Goal: Transaction & Acquisition: Obtain resource

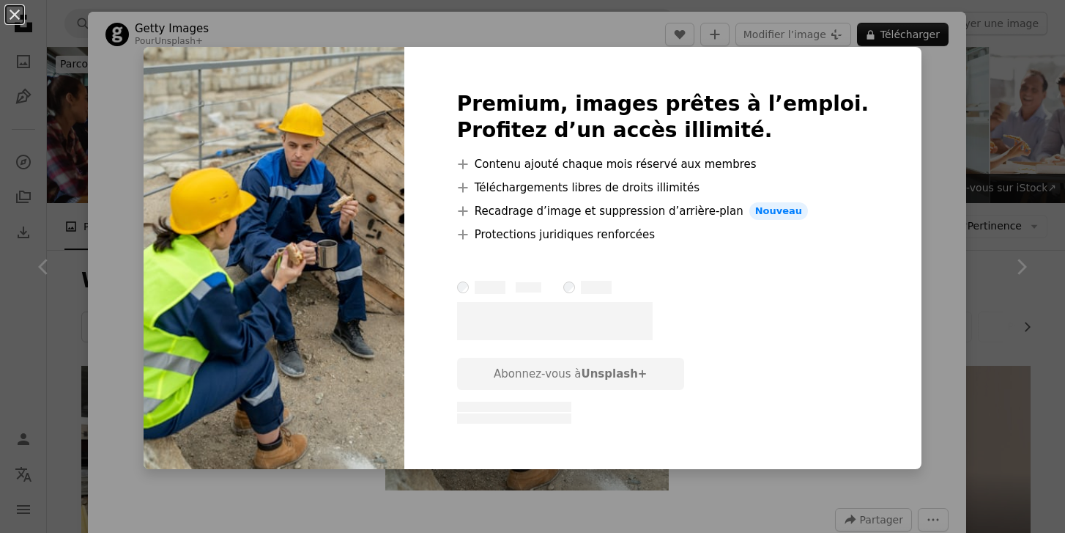
scroll to position [1155, 0]
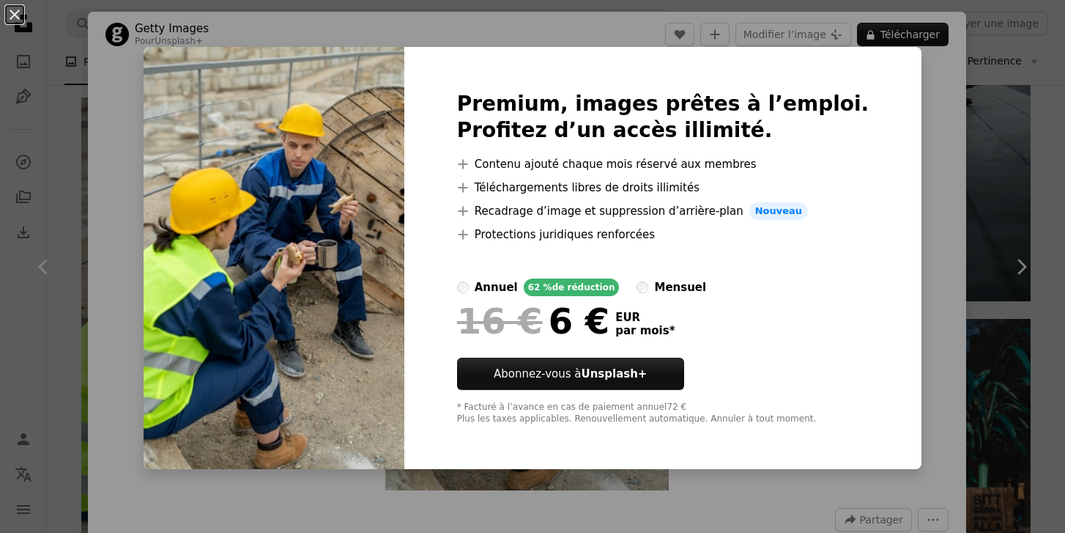
click at [929, 85] on div "An X shape Premium, images prêtes à l’emploi. Profitez d’un accès illimité. A p…" at bounding box center [532, 266] width 1065 height 533
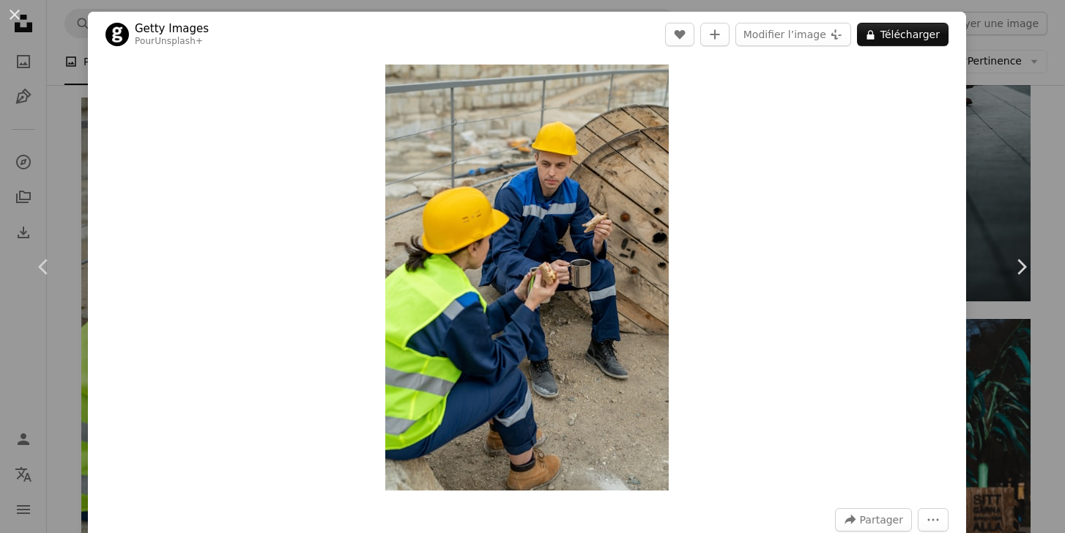
click at [1011, 122] on div "An X shape Chevron left Chevron right Getty Images Pour Unsplash+ A heart A plu…" at bounding box center [532, 266] width 1065 height 533
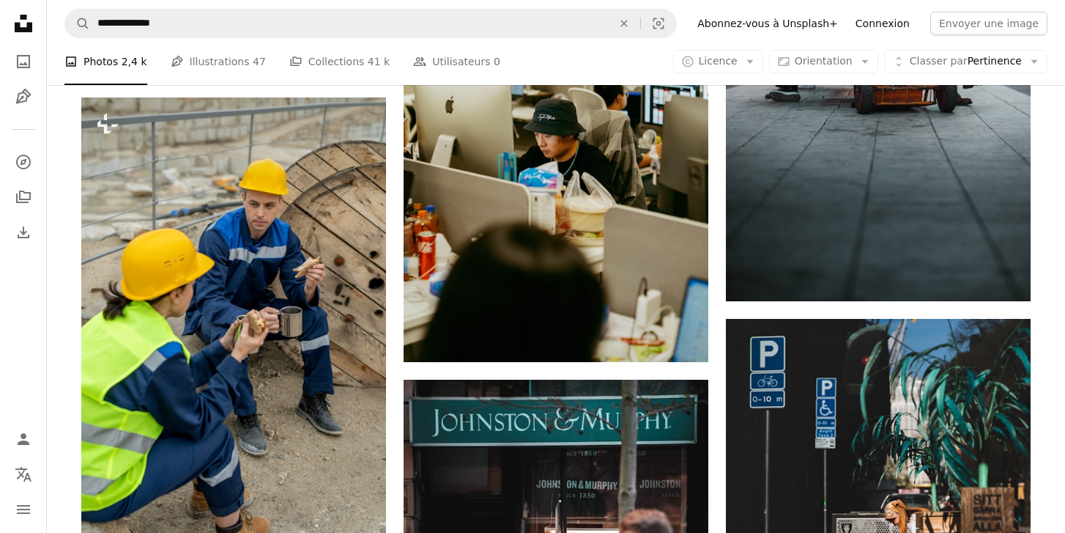
click at [890, 26] on link "Connexion" at bounding box center [883, 23] width 72 height 23
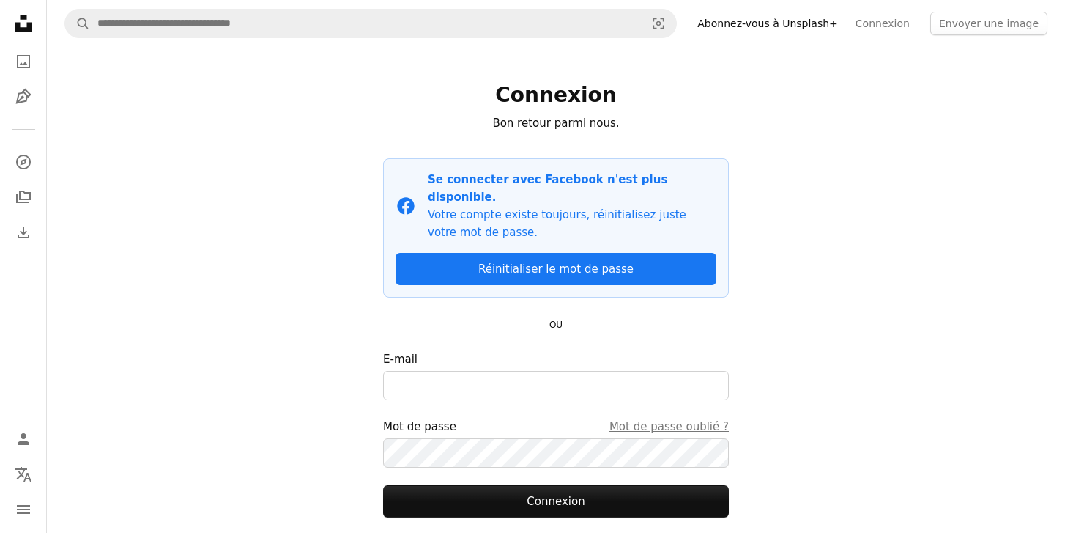
click at [494, 368] on div at bounding box center [556, 369] width 346 height 3
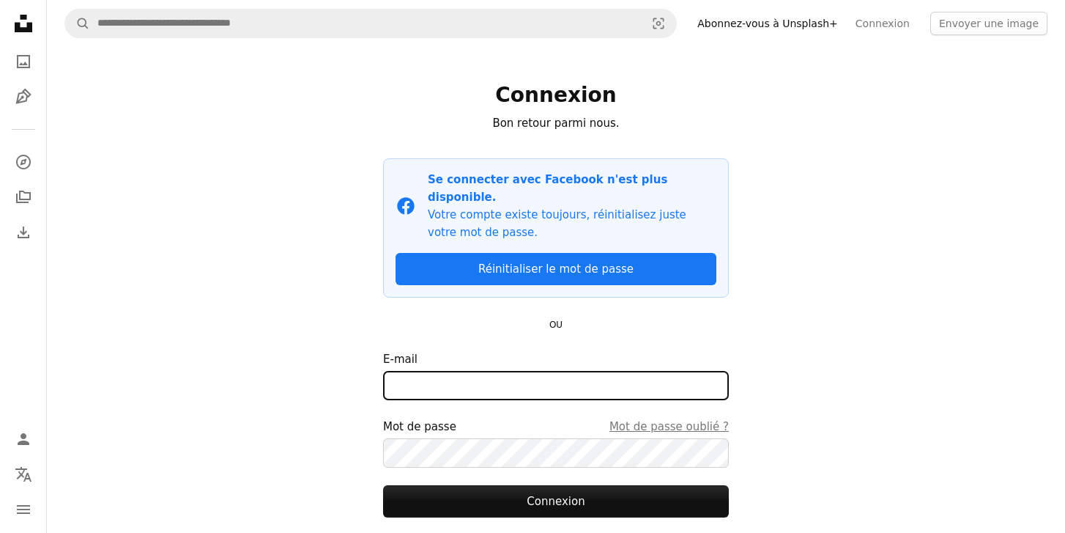
click at [494, 371] on input "E-mail" at bounding box center [556, 385] width 346 height 29
type input "**********"
